Goal: Information Seeking & Learning: Understand process/instructions

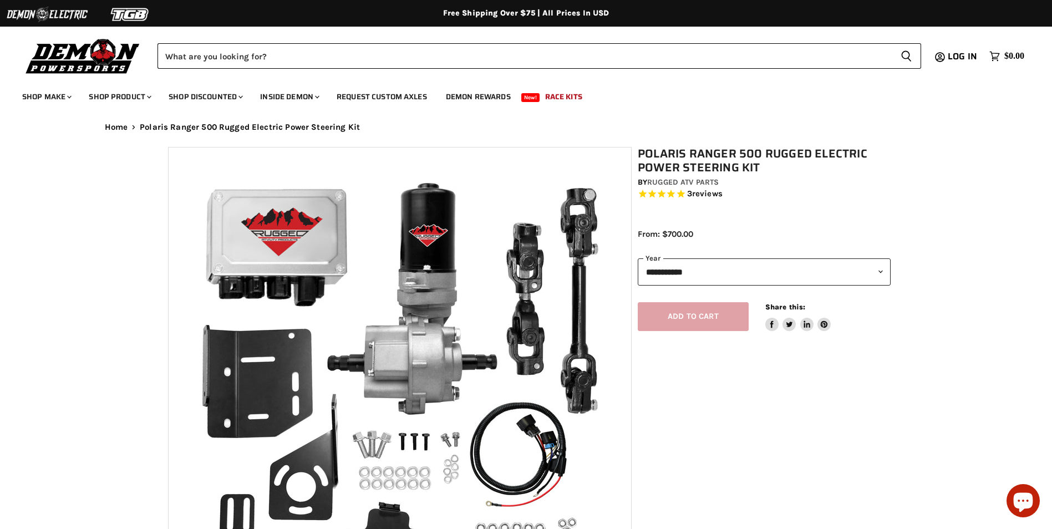
select select "******"
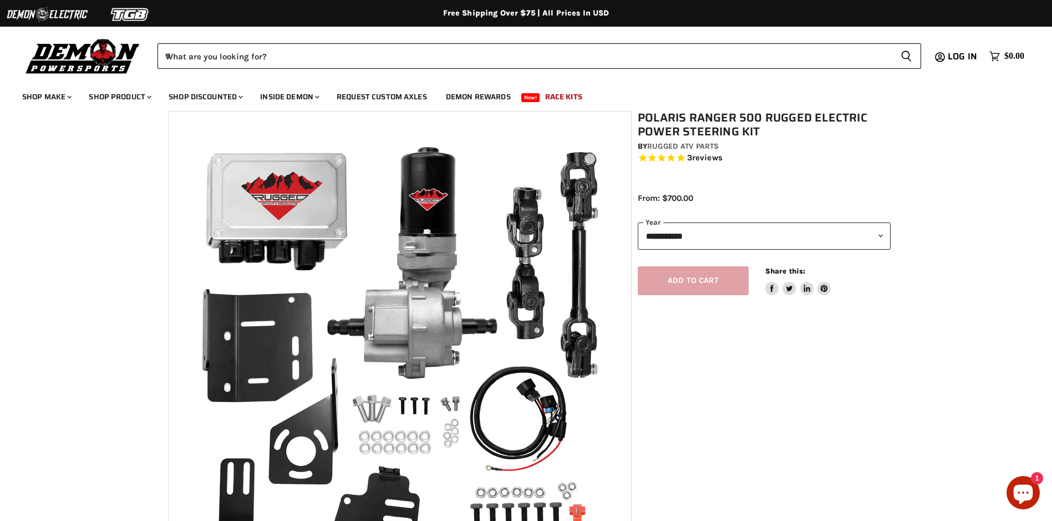
scroll to position [55, 0]
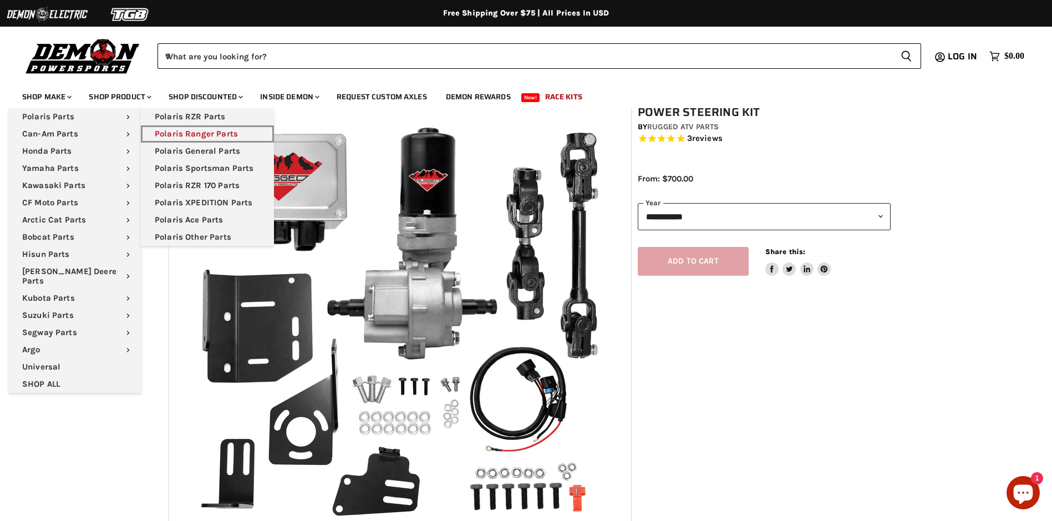
click at [194, 133] on link "Polaris Ranger Parts" at bounding box center [207, 133] width 133 height 17
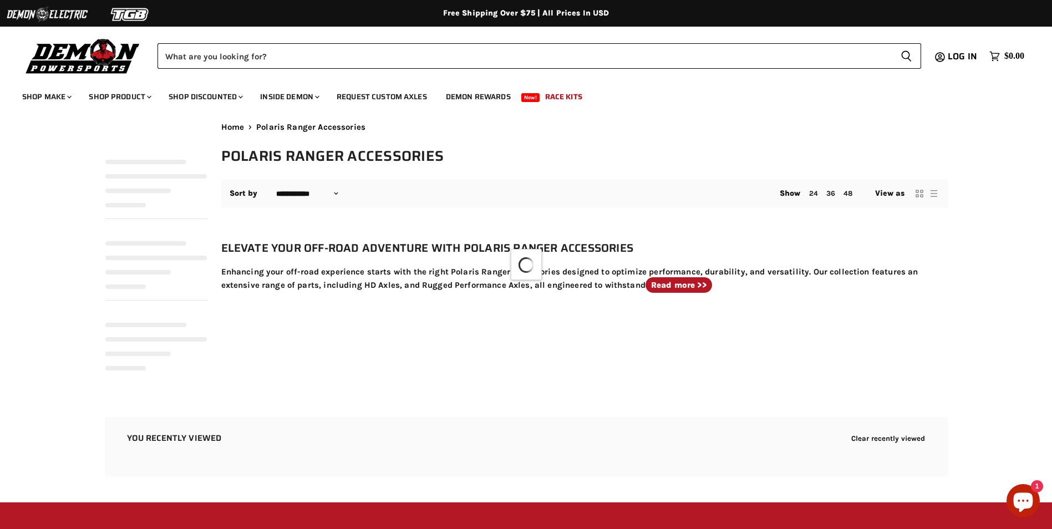
select select "**********"
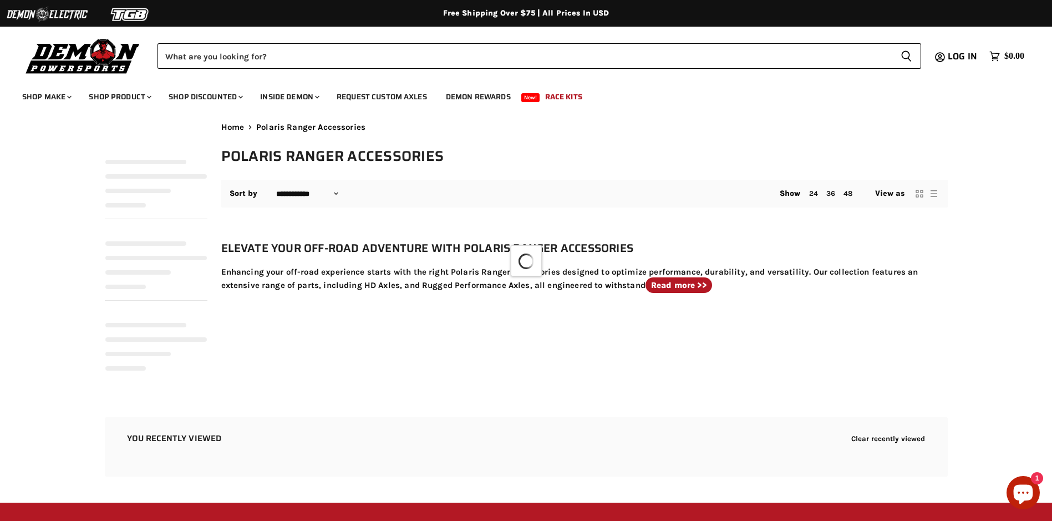
select select "**********"
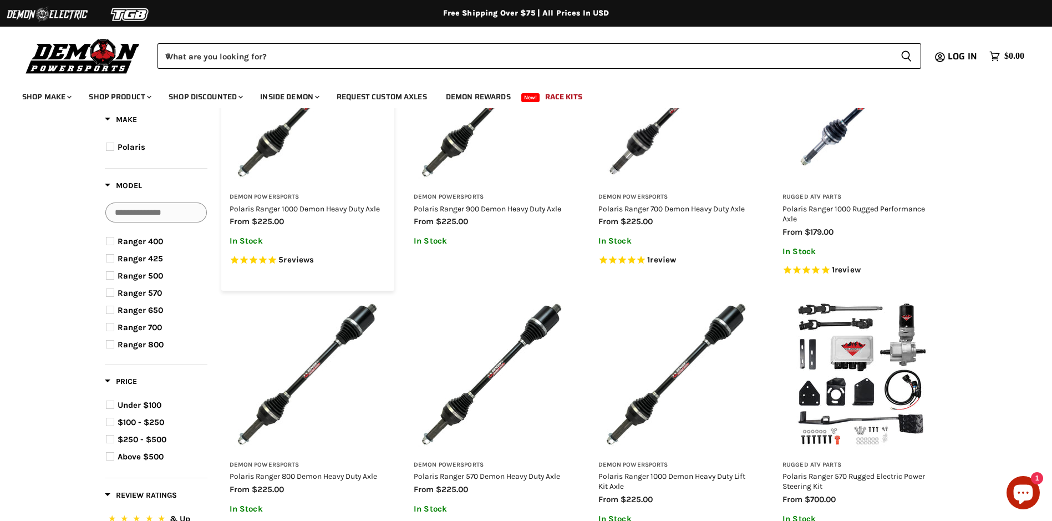
scroll to position [222, 0]
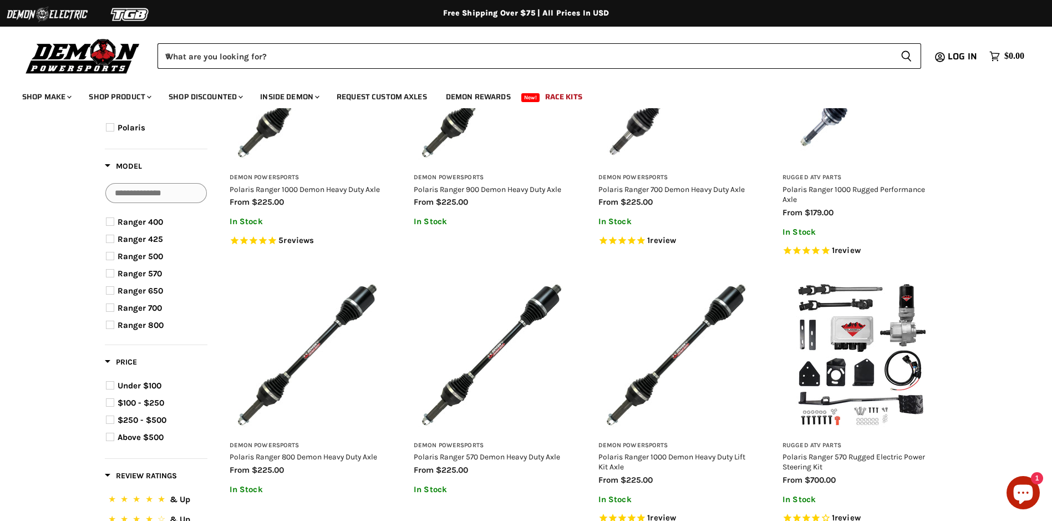
click at [111, 255] on span "Product filter" at bounding box center [110, 256] width 8 height 8
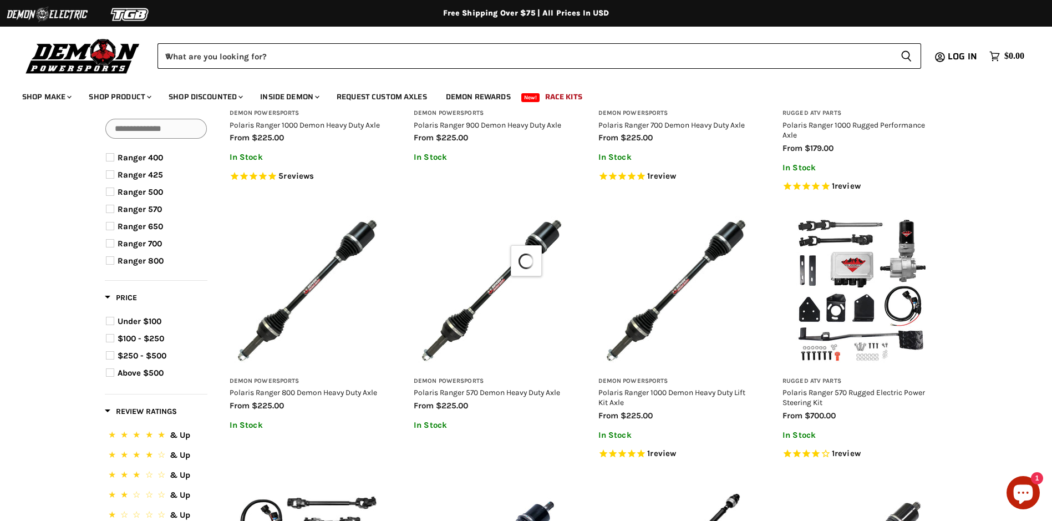
select select "**********"
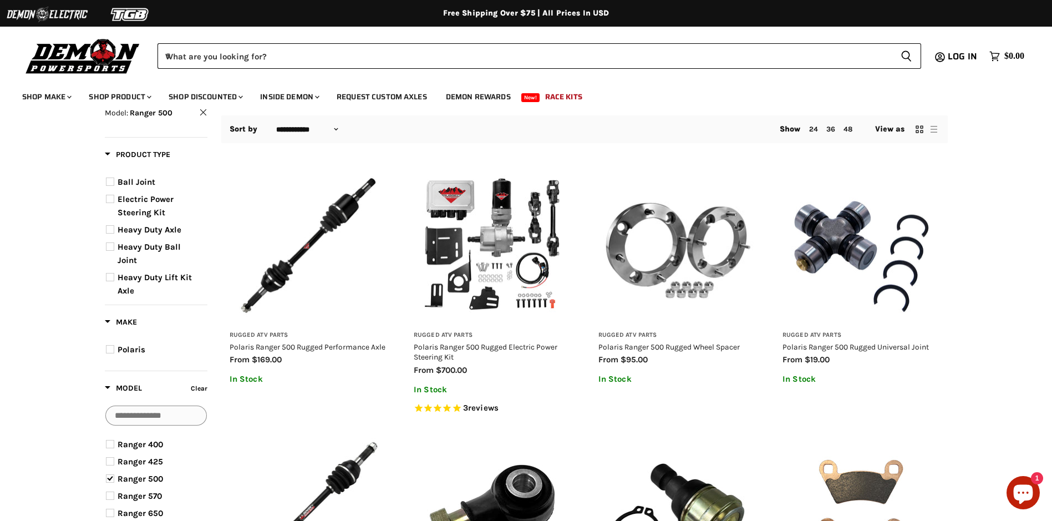
scroll to position [9, 0]
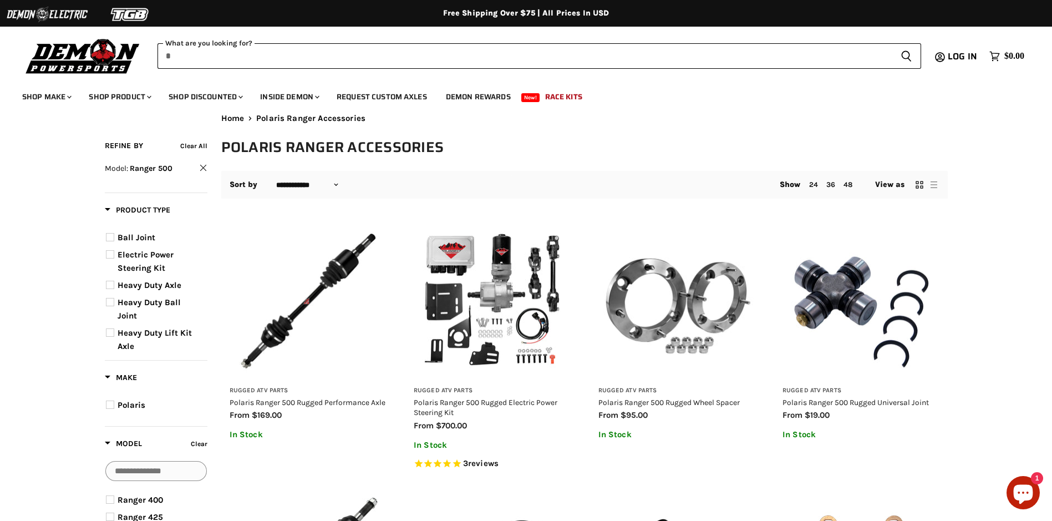
click at [302, 53] on input "When autocomplete results are available use up and down arrows to review and en…" at bounding box center [525, 56] width 735 height 26
click at [498, 269] on img "Main content" at bounding box center [492, 300] width 157 height 157
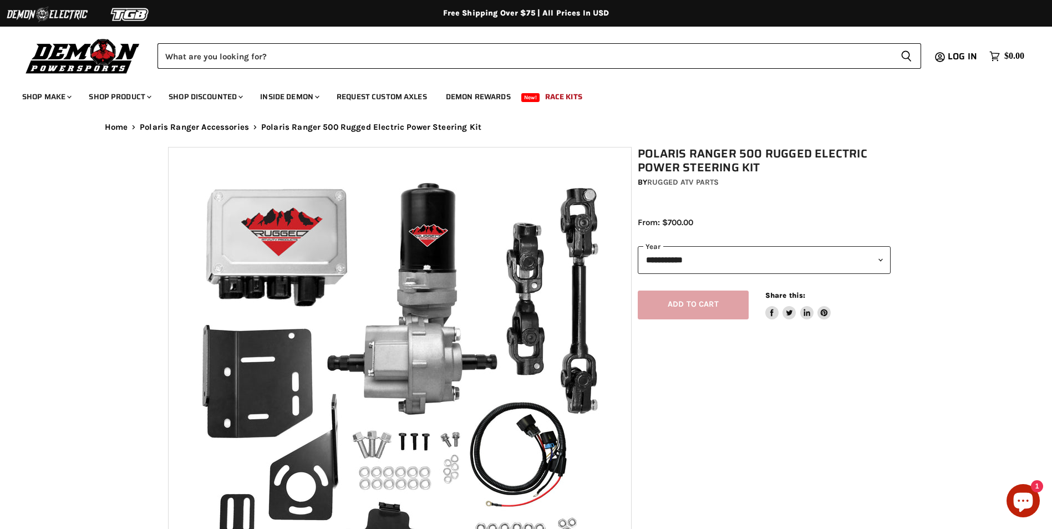
select select "******"
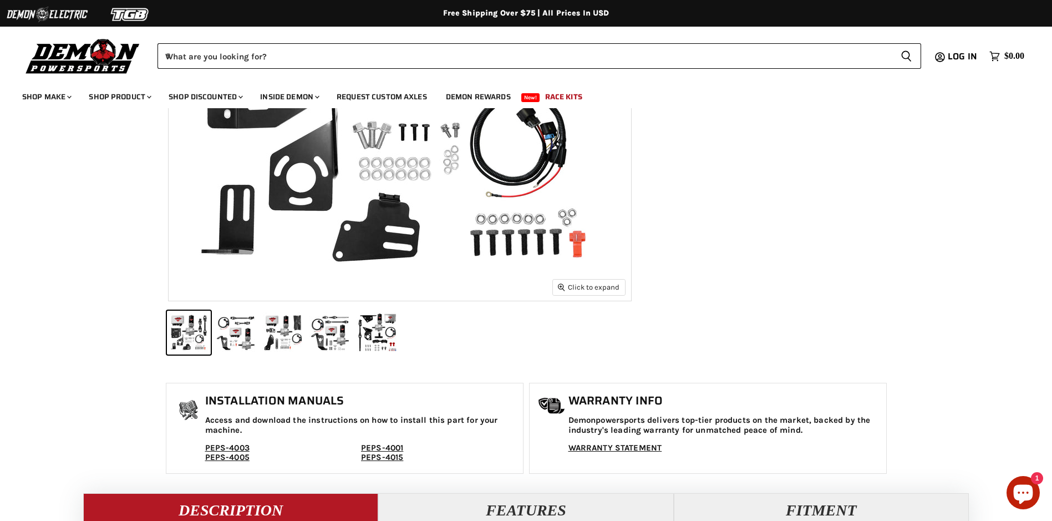
scroll to position [333, 0]
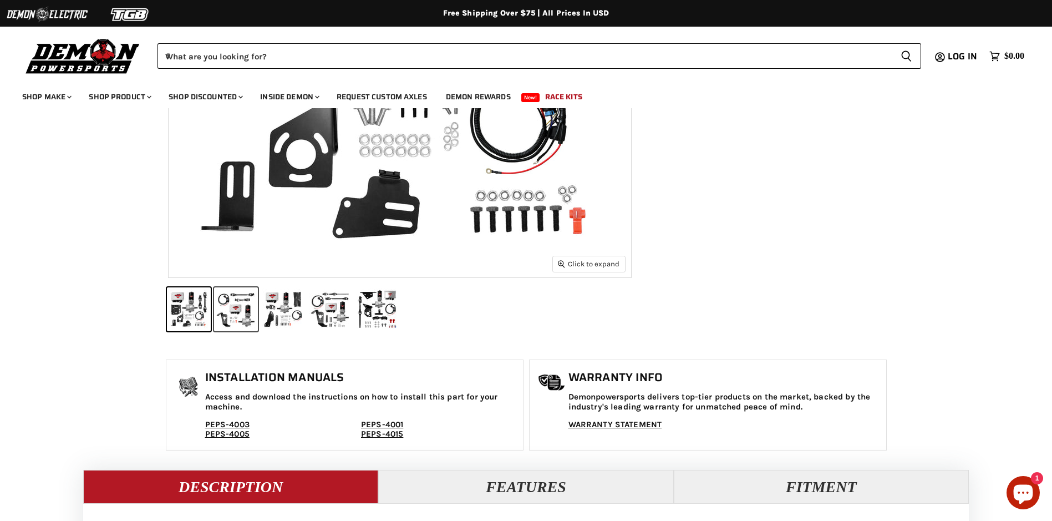
click at [235, 313] on button "IMAGE thumbnail" at bounding box center [236, 309] width 44 height 44
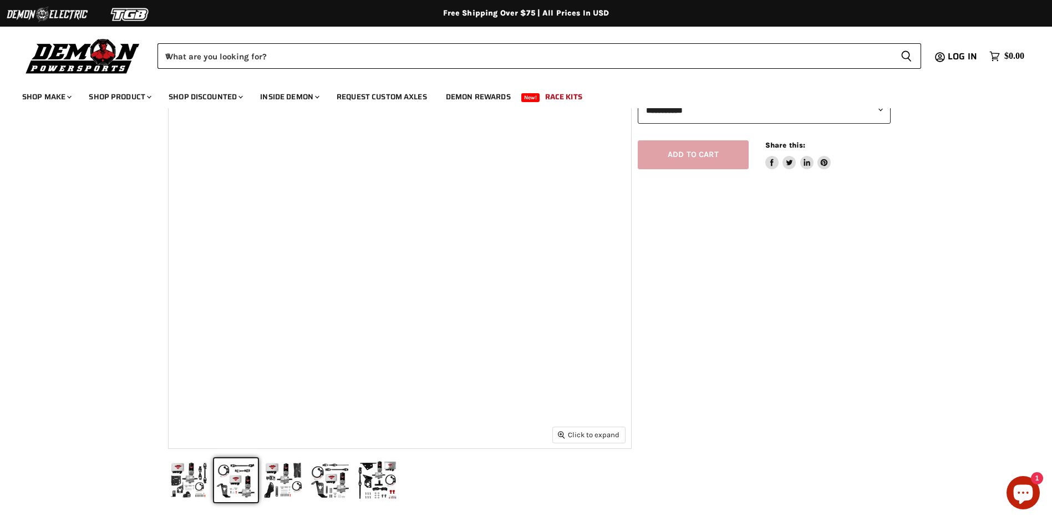
scroll to position [166, 0]
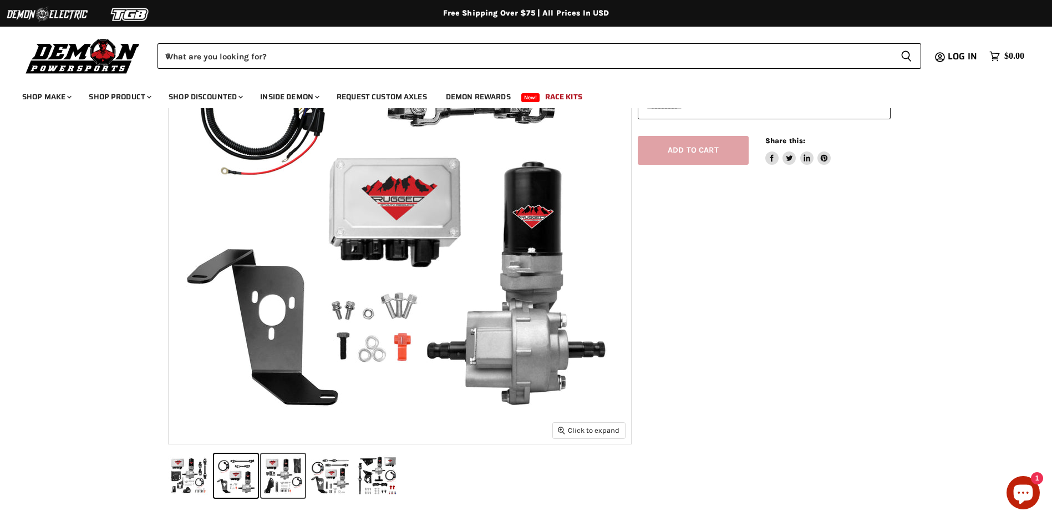
click at [281, 480] on button "IMAGE thumbnail" at bounding box center [283, 476] width 44 height 44
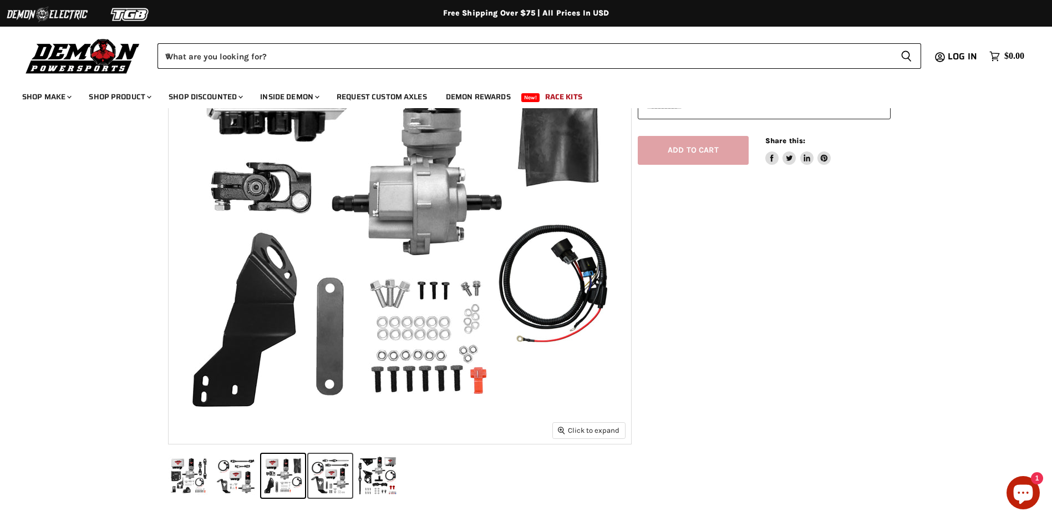
click at [338, 478] on button "IMAGE thumbnail" at bounding box center [330, 476] width 44 height 44
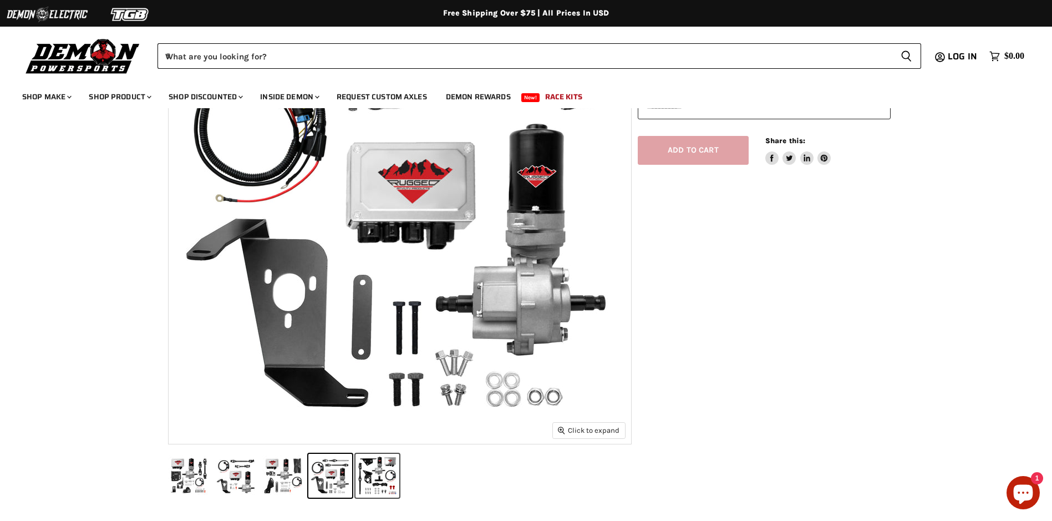
click at [376, 476] on button "IMAGE thumbnail" at bounding box center [378, 476] width 44 height 44
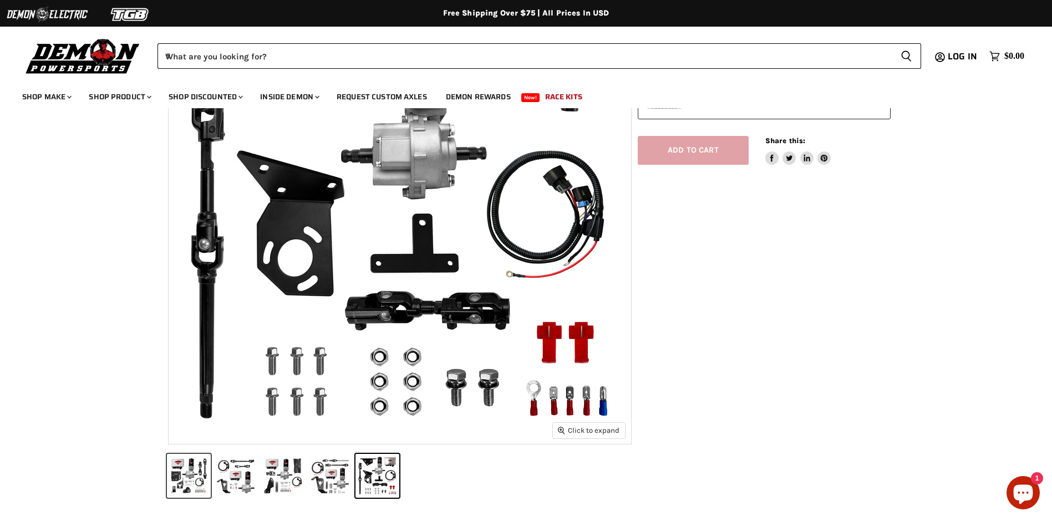
click at [193, 473] on button "IMAGE thumbnail" at bounding box center [189, 476] width 44 height 44
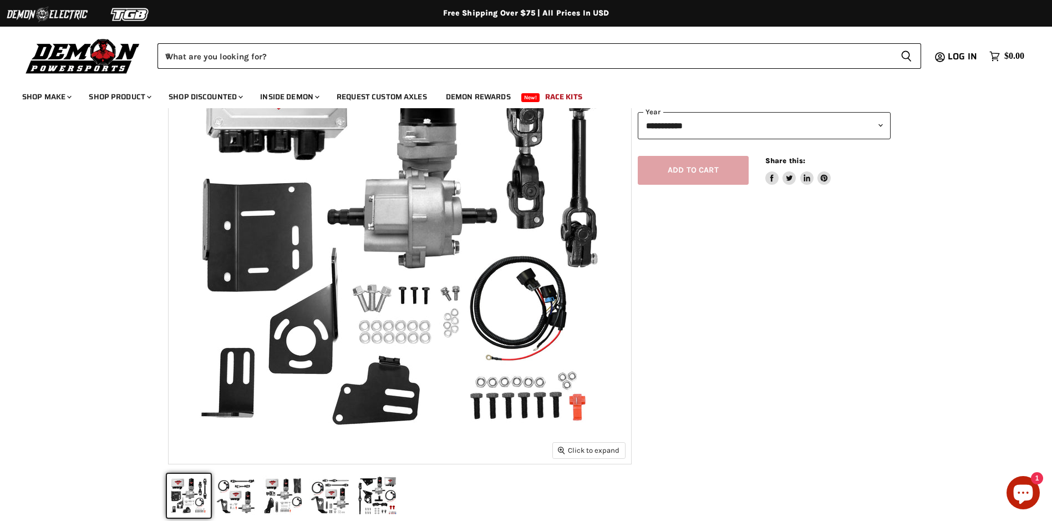
scroll to position [222, 0]
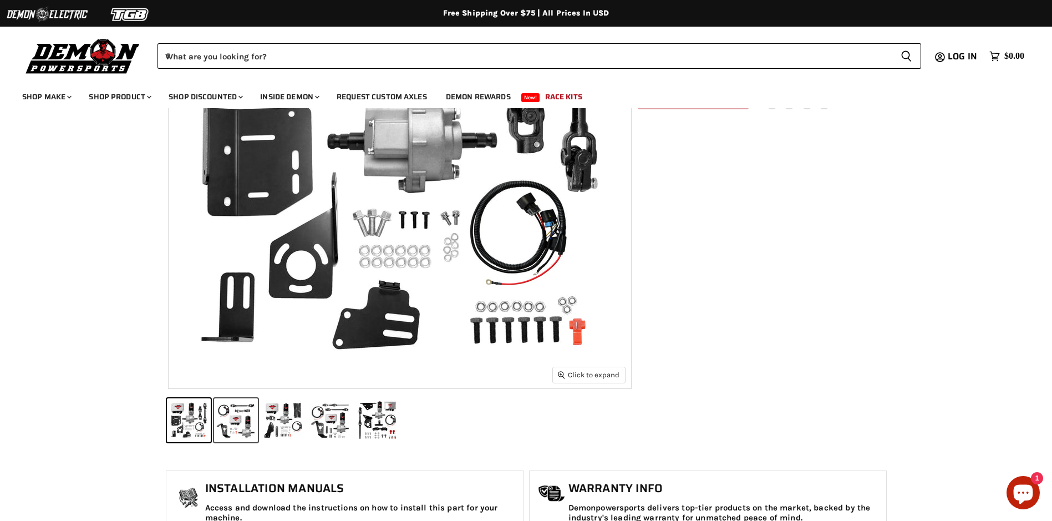
click at [231, 425] on button "IMAGE thumbnail" at bounding box center [236, 420] width 44 height 44
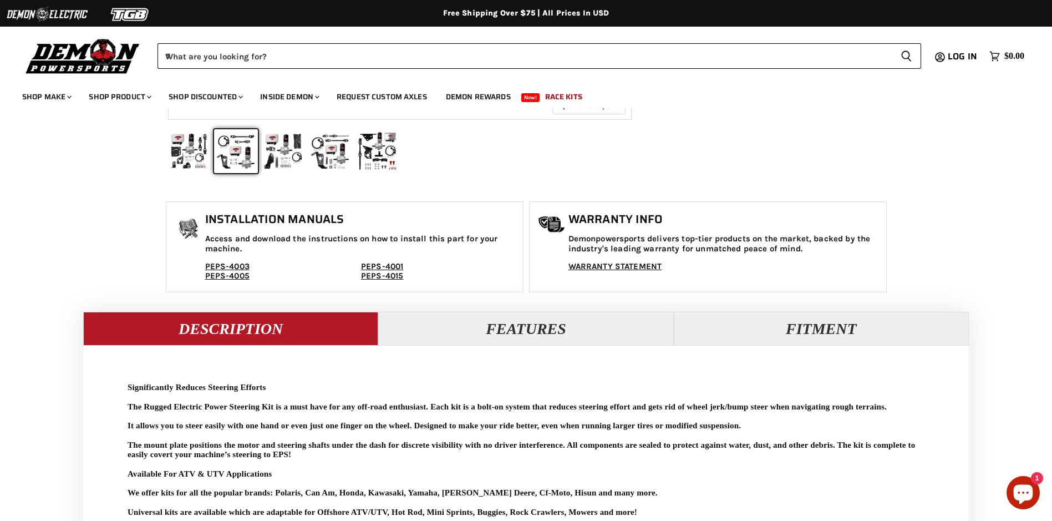
scroll to position [499, 0]
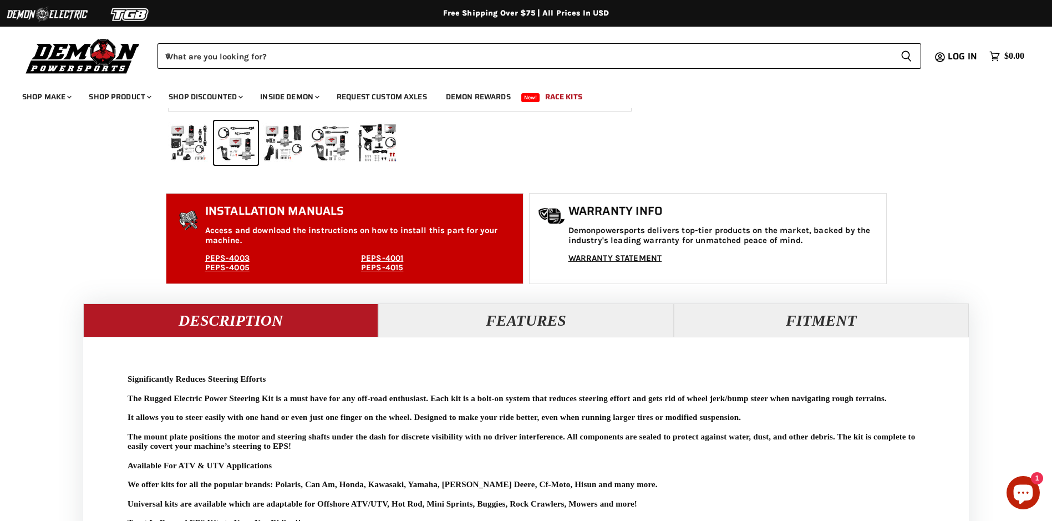
click at [286, 235] on p "Access and download the instructions on how to install this part for your machi…" at bounding box center [361, 235] width 312 height 19
click at [291, 228] on p "Access and download the instructions on how to install this part for your machi…" at bounding box center [361, 235] width 312 height 19
click at [292, 214] on h1 "Installation Manuals" at bounding box center [361, 211] width 312 height 13
click at [193, 221] on img "Main content" at bounding box center [189, 221] width 28 height 28
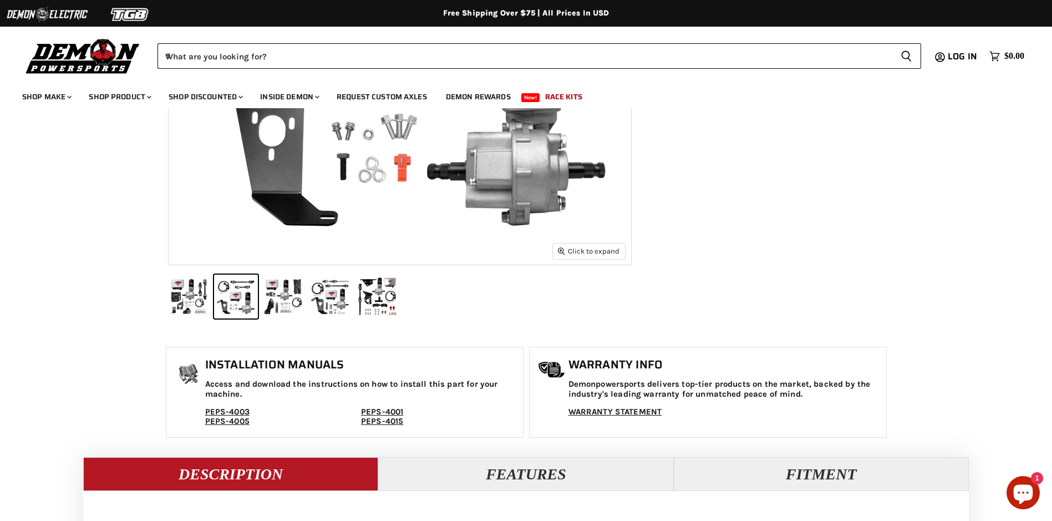
scroll to position [388, 0]
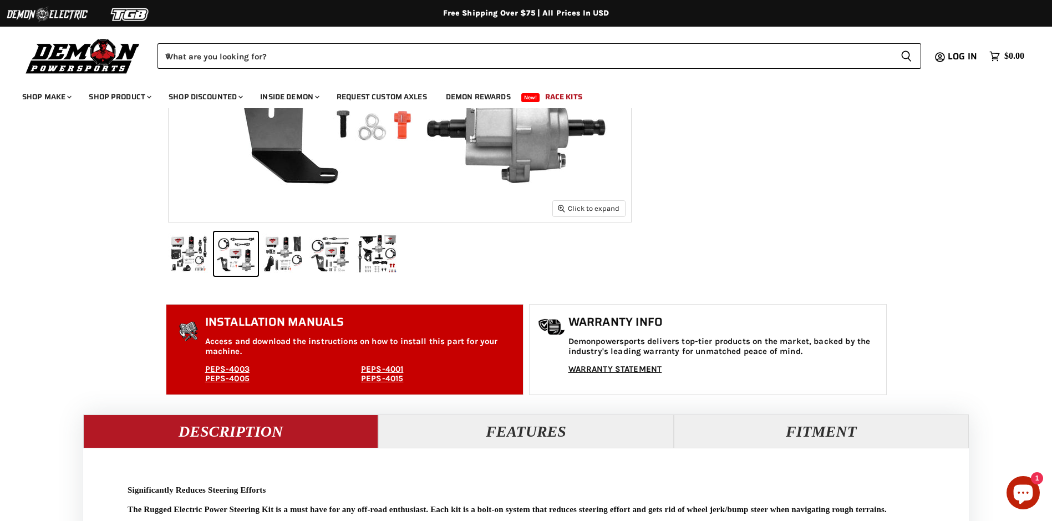
click at [228, 367] on link "PEPS-4003" at bounding box center [227, 369] width 44 height 10
